Goal: Task Accomplishment & Management: Use online tool/utility

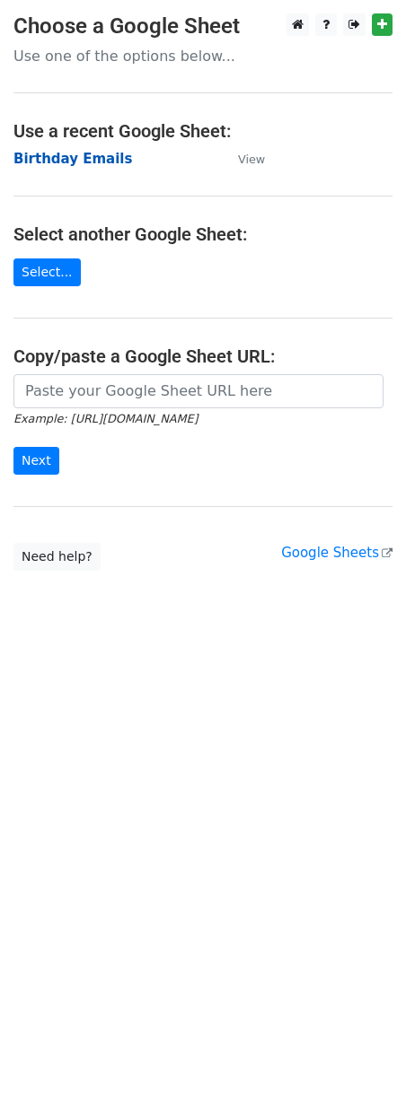
click at [30, 161] on strong "Birthday Emails" at bounding box center [72, 159] width 119 height 16
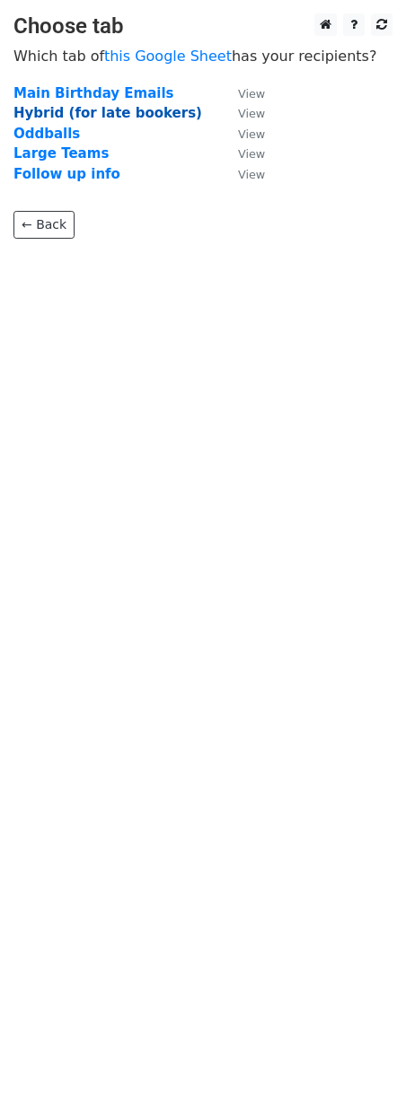
click at [57, 107] on strong "Hybrid (for late bookers)" at bounding box center [107, 113] width 189 height 16
click at [56, 113] on strong "Hybrid (for late bookers)" at bounding box center [107, 113] width 189 height 16
click at [101, 114] on strong "Hybrid (for late bookers)" at bounding box center [107, 113] width 189 height 16
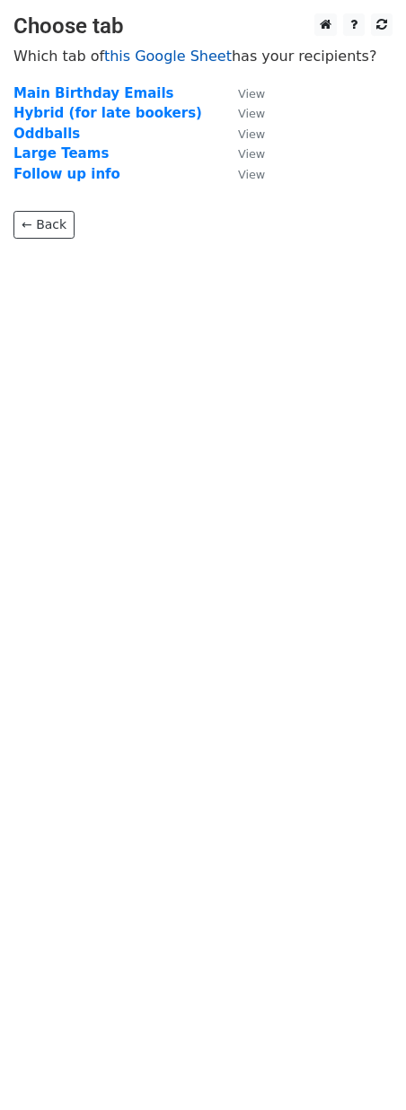
click at [156, 54] on link "this Google Sheet" at bounding box center [167, 56] width 127 height 17
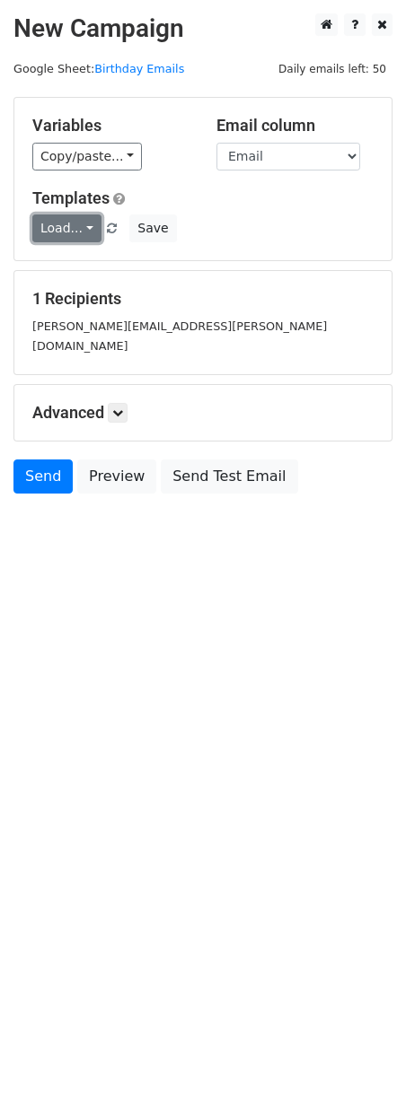
click at [86, 226] on link "Load..." at bounding box center [66, 229] width 69 height 28
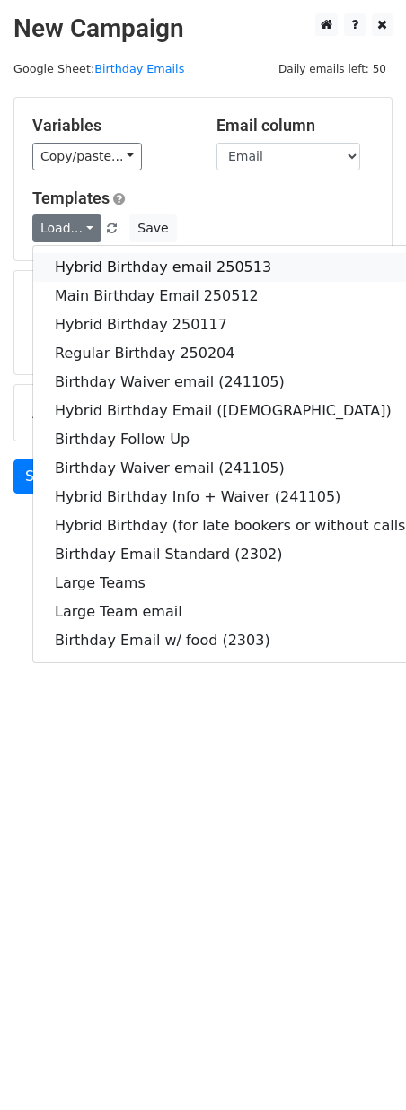
click at [101, 264] on link "Hybrid Birthday email 250513" at bounding box center [232, 267] width 399 height 29
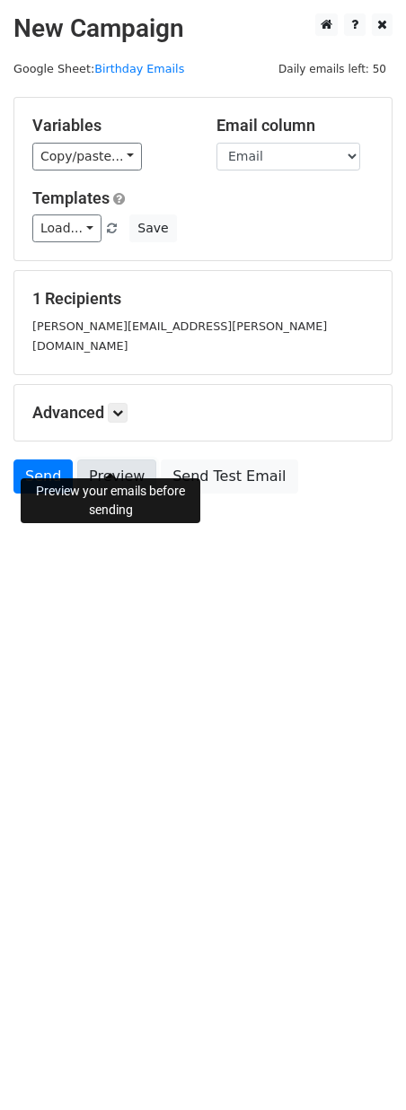
click at [110, 460] on link "Preview" at bounding box center [116, 477] width 79 height 34
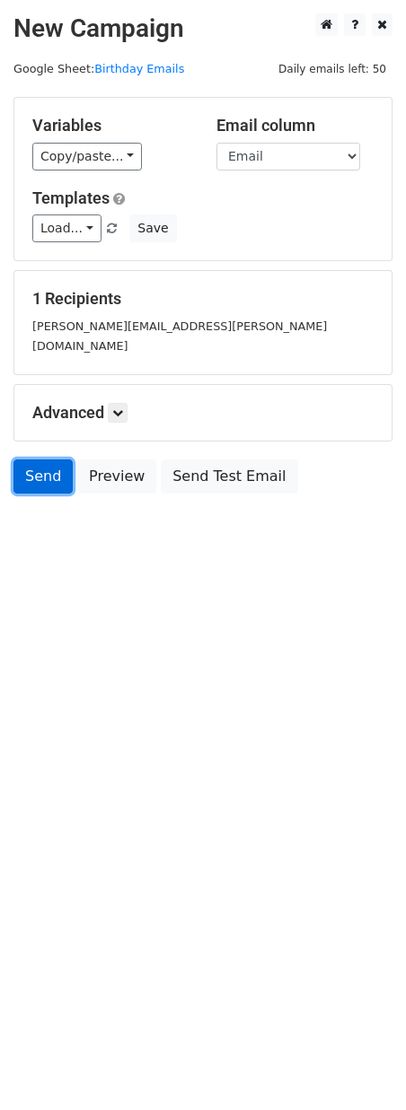
click at [27, 460] on link "Send" at bounding box center [42, 477] width 59 height 34
